Goal: Information Seeking & Learning: Learn about a topic

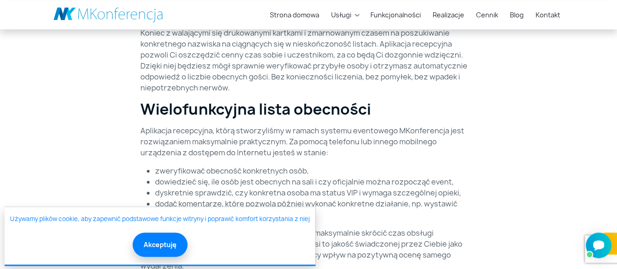
scroll to position [466, 0]
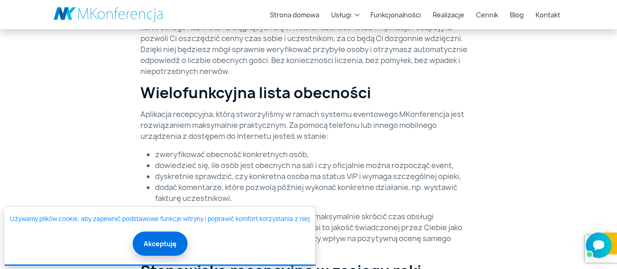
click at [171, 245] on button "Akceptuję" at bounding box center [160, 244] width 55 height 24
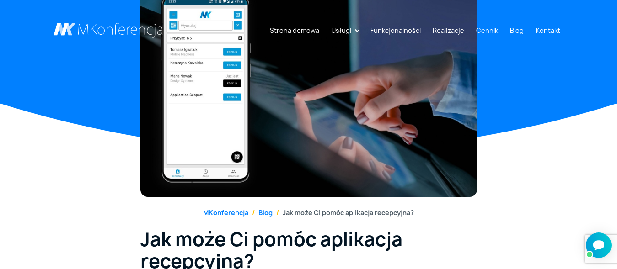
scroll to position [0, 0]
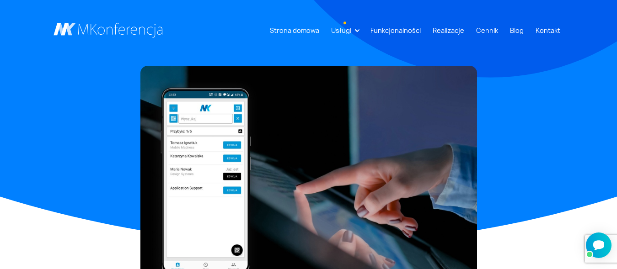
click at [352, 30] on link "Usługi" at bounding box center [340, 30] width 27 height 17
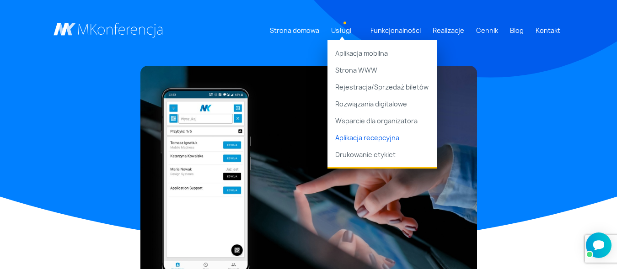
click at [396, 139] on link "Aplikacja recepcyjna" at bounding box center [381, 137] width 109 height 17
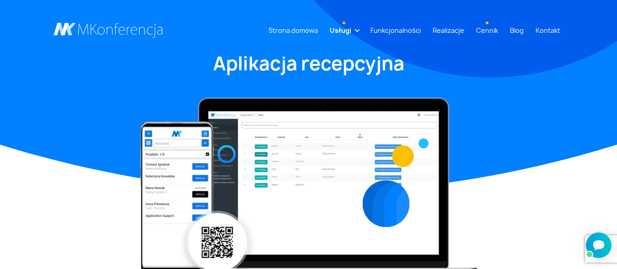
click at [489, 33] on link "Cennik" at bounding box center [486, 30] width 29 height 17
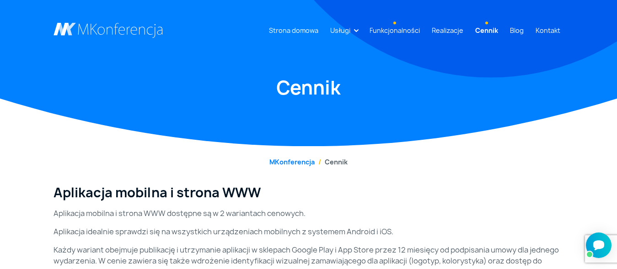
click at [402, 30] on link "Funkcjonalności" at bounding box center [395, 30] width 58 height 17
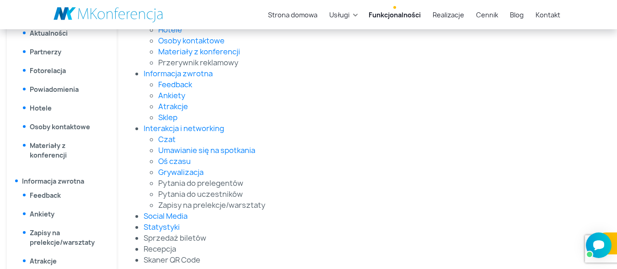
scroll to position [466, 0]
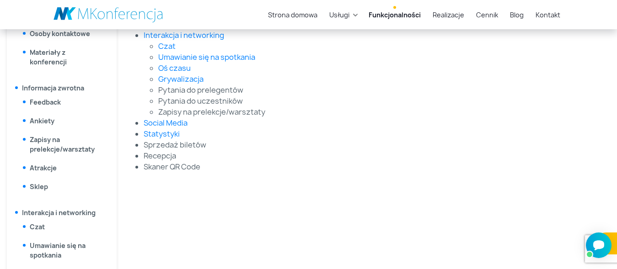
click at [164, 157] on li "Recepcja" at bounding box center [362, 155] width 437 height 11
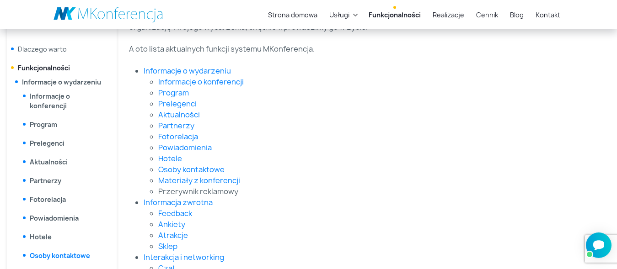
scroll to position [233, 0]
